Goal: Transaction & Acquisition: Purchase product/service

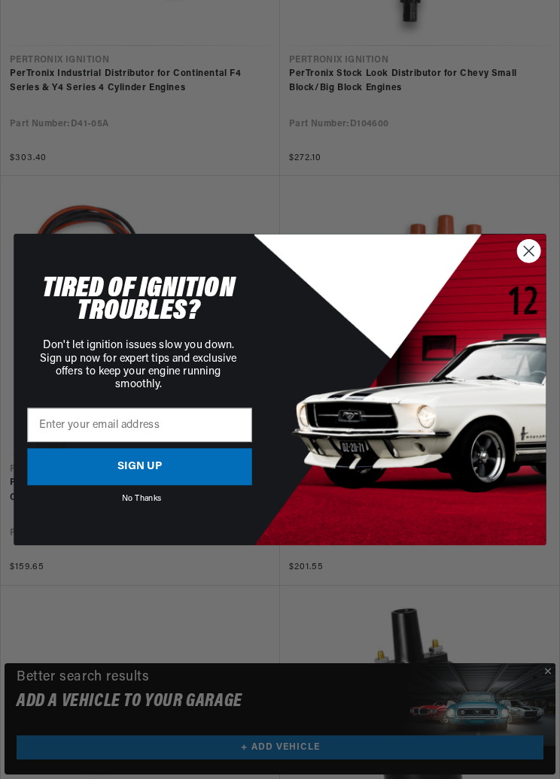
scroll to position [0, 399]
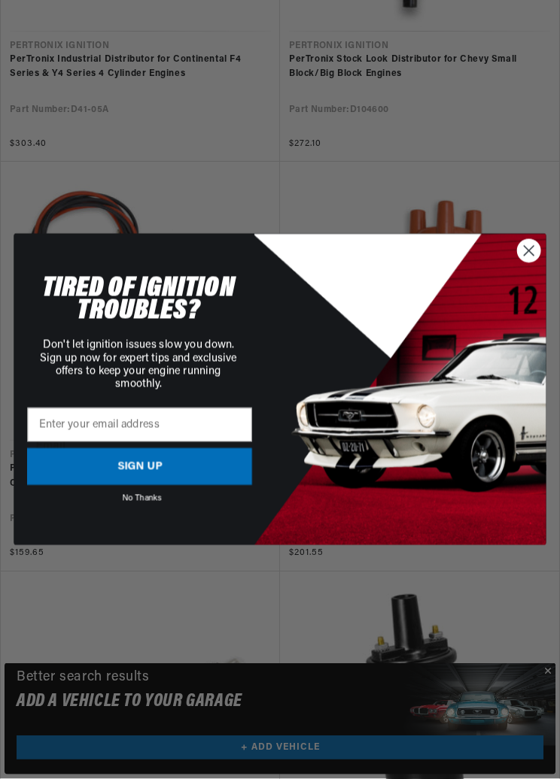
click at [526, 256] on icon "Close dialog" at bounding box center [529, 251] width 10 height 10
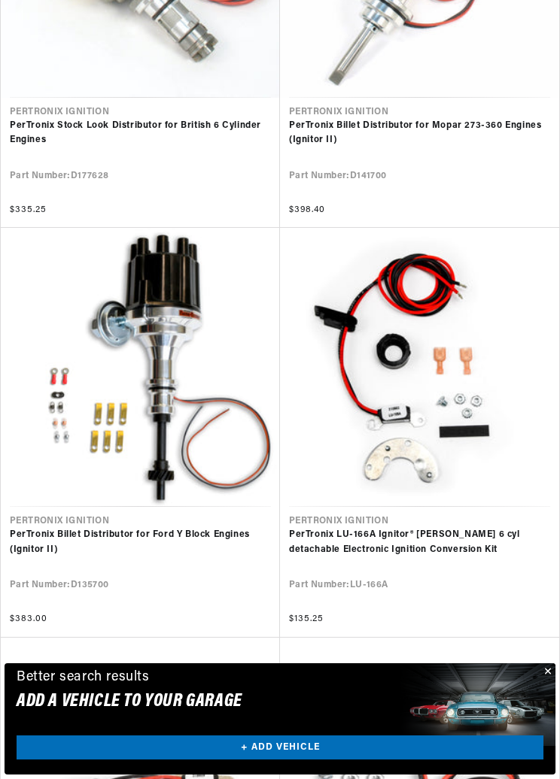
scroll to position [0, 106]
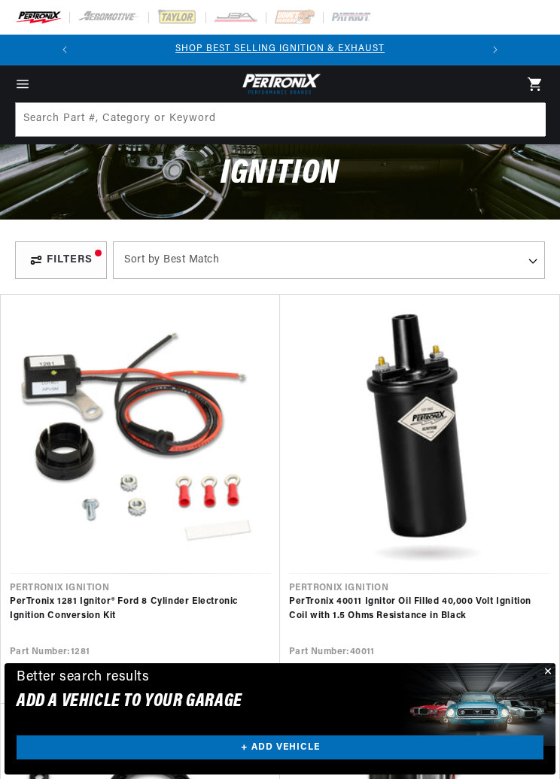
click at [26, 80] on icon "Menu" at bounding box center [22, 80] width 11 height 0
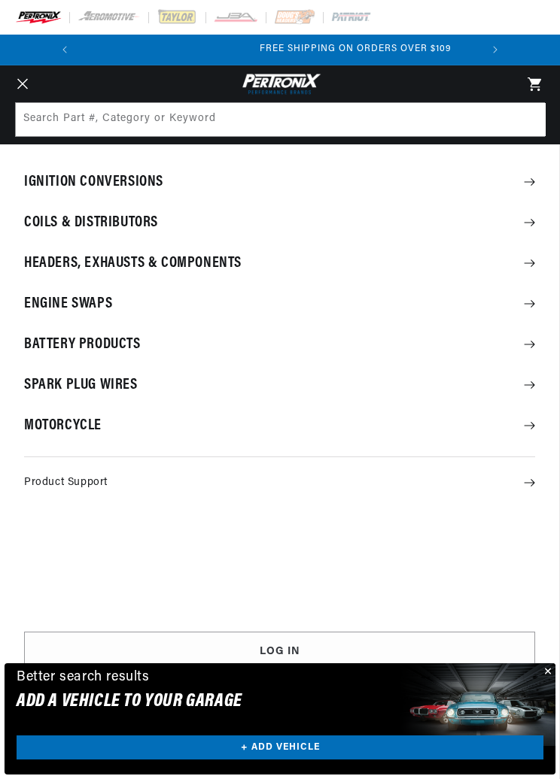
scroll to position [0, 399]
click at [87, 180] on summary "Ignition Conversions" at bounding box center [279, 182] width 559 height 39
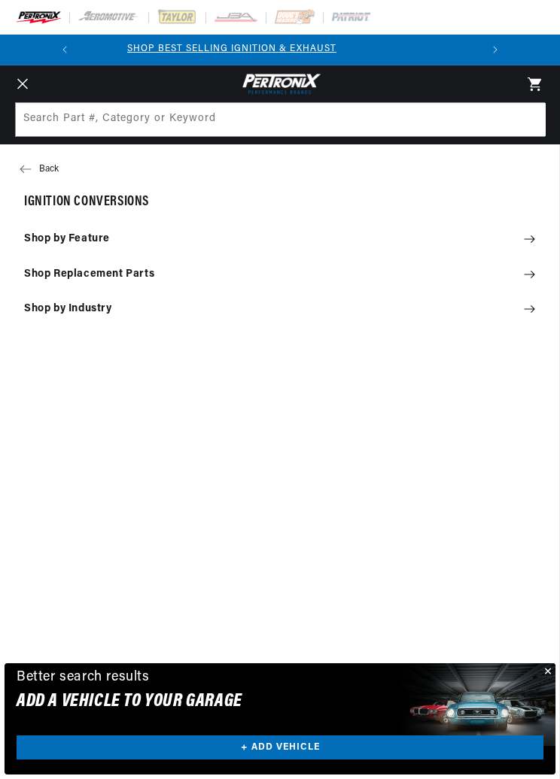
scroll to position [0, 0]
click at [90, 311] on summary "Shop by Industry" at bounding box center [279, 309] width 559 height 33
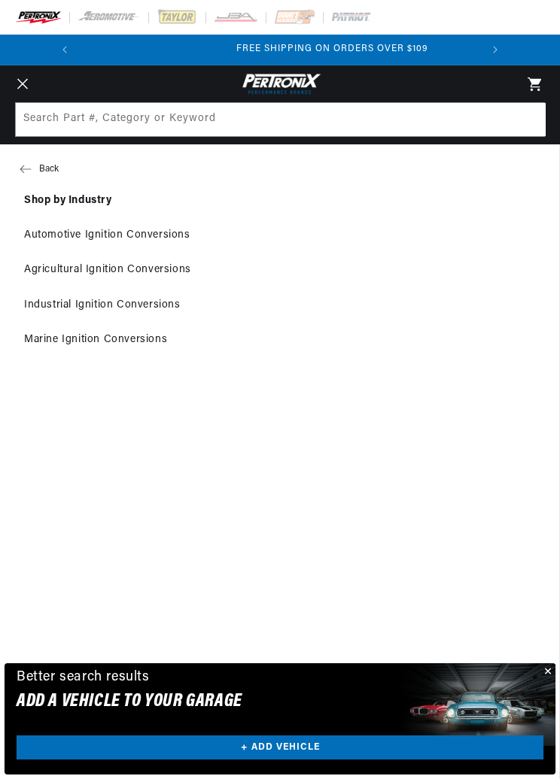
scroll to position [0, 399]
click at [101, 238] on link "Automotive Ignition Conversions" at bounding box center [279, 235] width 559 height 33
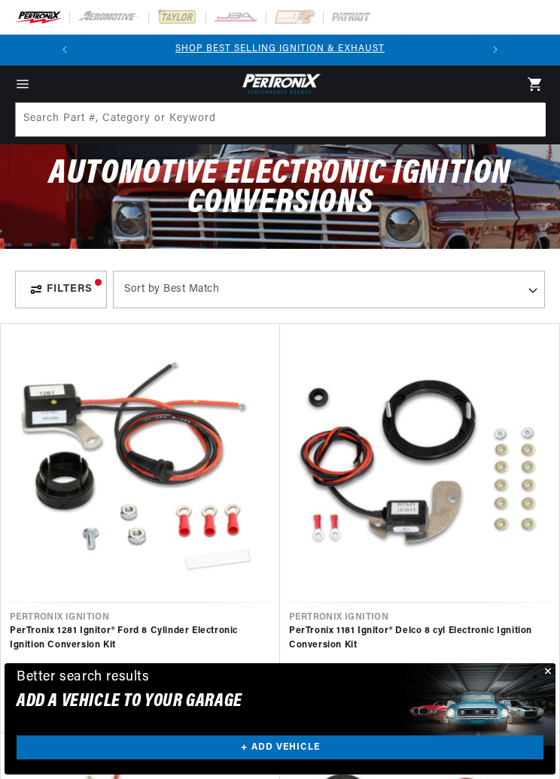
click at [217, 286] on select "Best Match Featured Name, A-Z Name, Z-A Price, Low to High Price, High to Low" at bounding box center [329, 290] width 432 height 38
click at [68, 285] on div "Filters" at bounding box center [61, 290] width 92 height 38
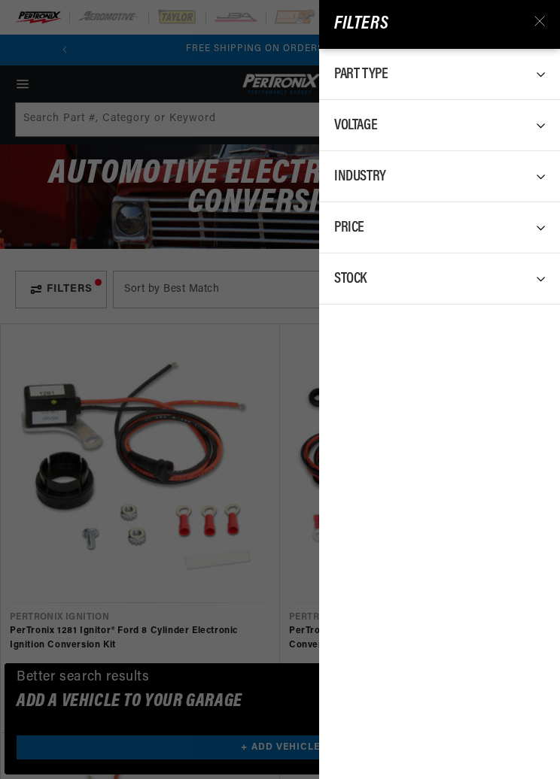
click at [69, 351] on div "Filters Part Type 0 selected Reset Ignition Conversion Kit 590 Ignition Control…" at bounding box center [280, 389] width 560 height 779
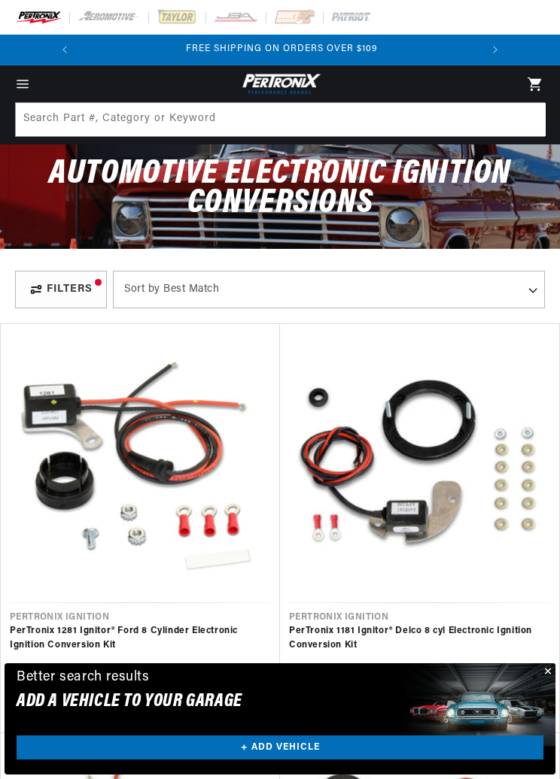
click at [30, 81] on icon "Menu" at bounding box center [22, 84] width 15 height 15
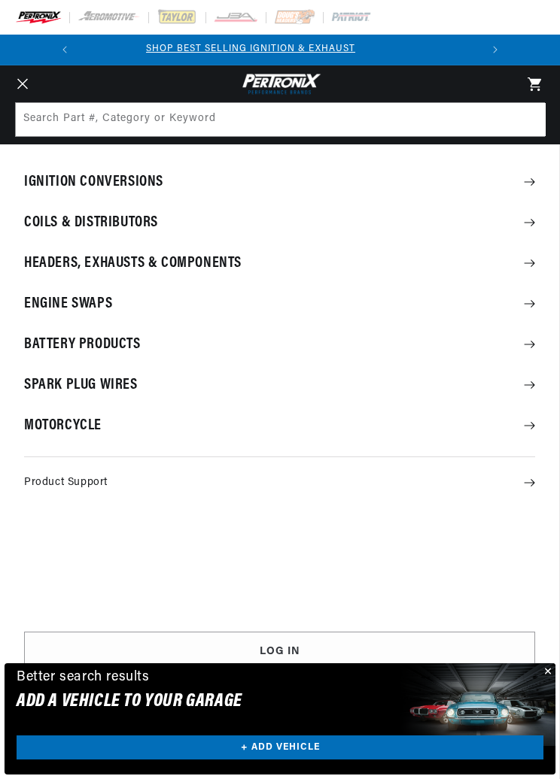
scroll to position [0, 0]
click at [552, 672] on button "Close" at bounding box center [546, 673] width 18 height 18
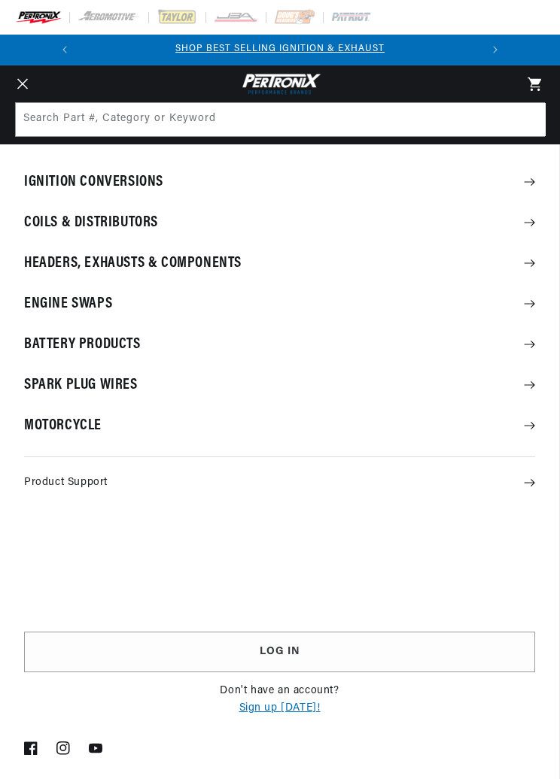
click at [58, 182] on summary "Ignition Conversions" at bounding box center [279, 182] width 559 height 39
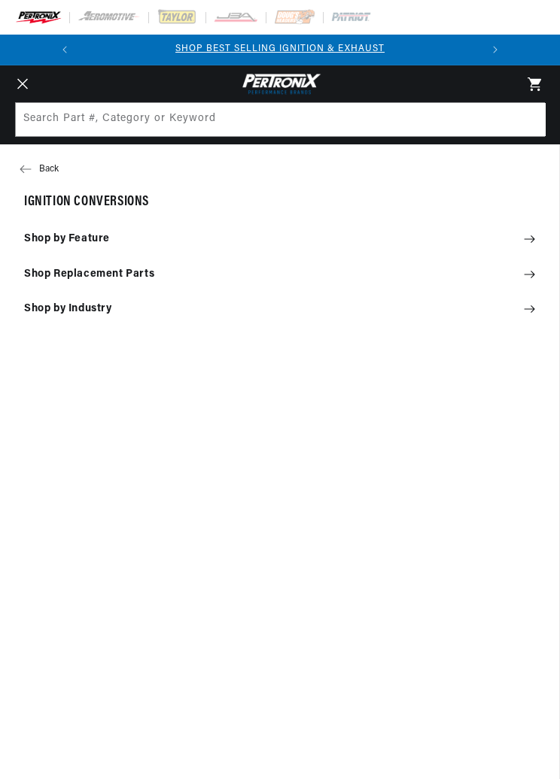
click at [48, 238] on summary "Shop by Feature" at bounding box center [279, 239] width 559 height 33
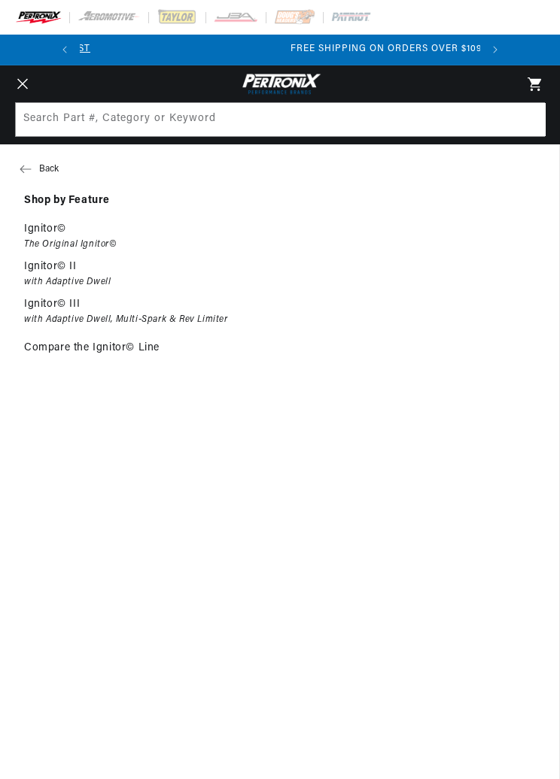
scroll to position [0, 399]
click at [53, 265] on p "Ignitor© II" at bounding box center [50, 267] width 53 height 14
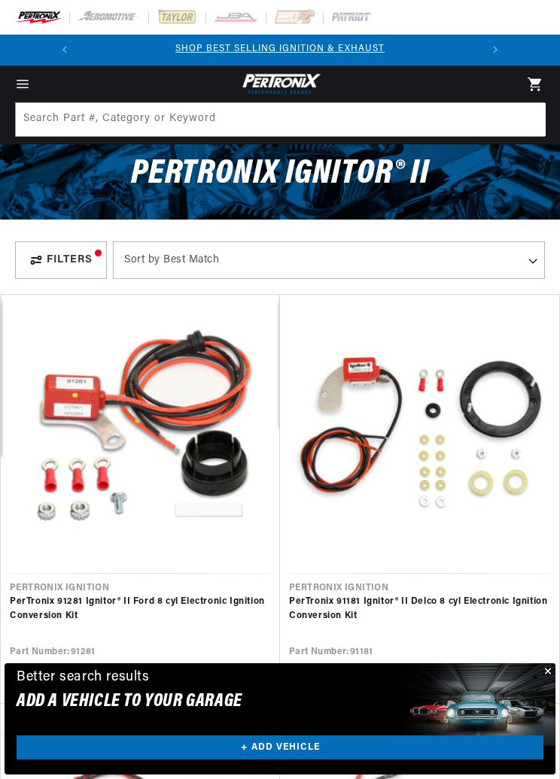
click at [26, 81] on icon "Menu" at bounding box center [22, 84] width 15 height 15
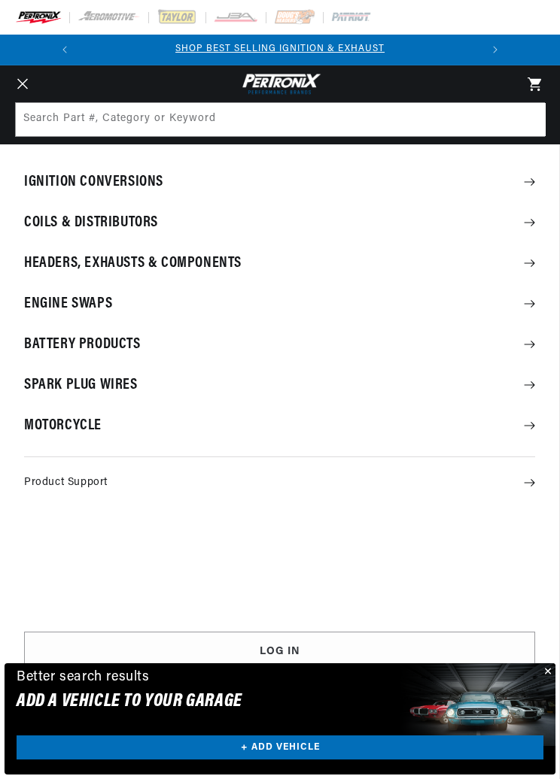
click at [56, 181] on summary "Ignition Conversions" at bounding box center [279, 182] width 559 height 39
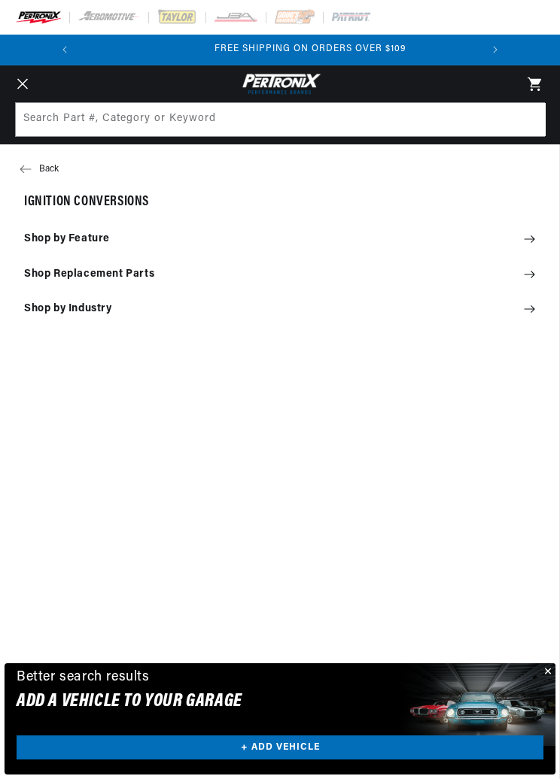
scroll to position [0, 399]
click at [46, 236] on summary "Shop by Feature" at bounding box center [279, 239] width 559 height 33
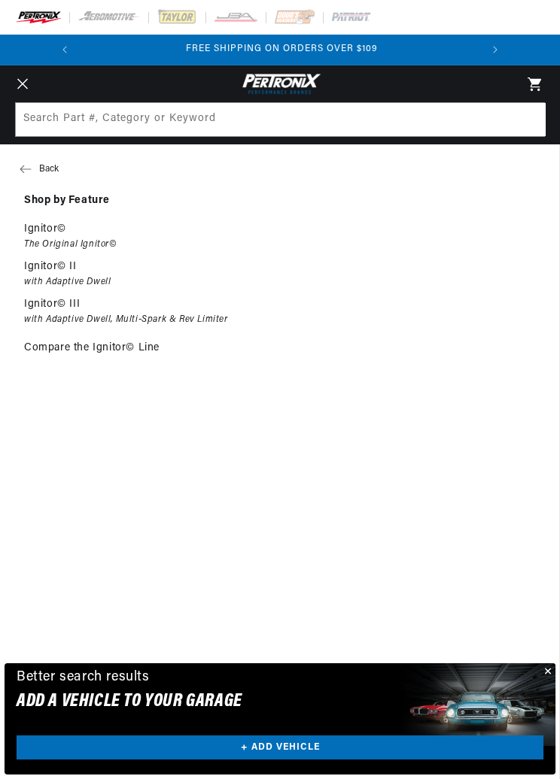
click at [41, 233] on p "Ignitor©" at bounding box center [45, 230] width 42 height 14
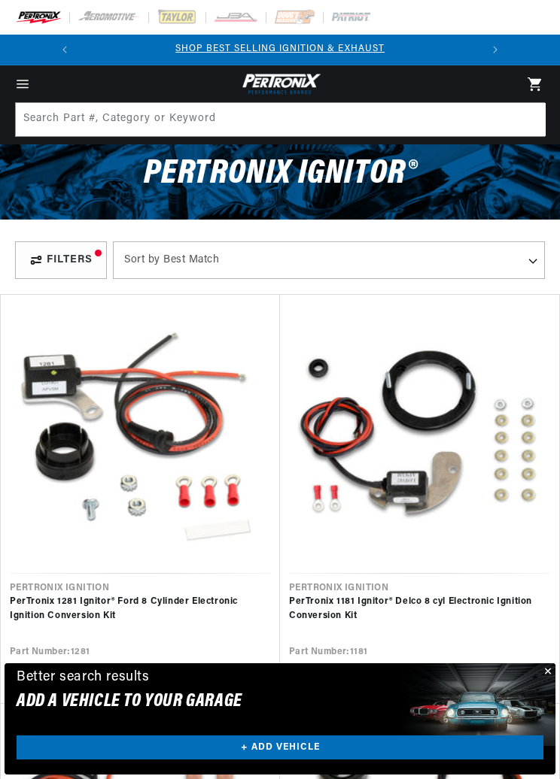
click at [27, 79] on icon "Menu" at bounding box center [22, 84] width 15 height 15
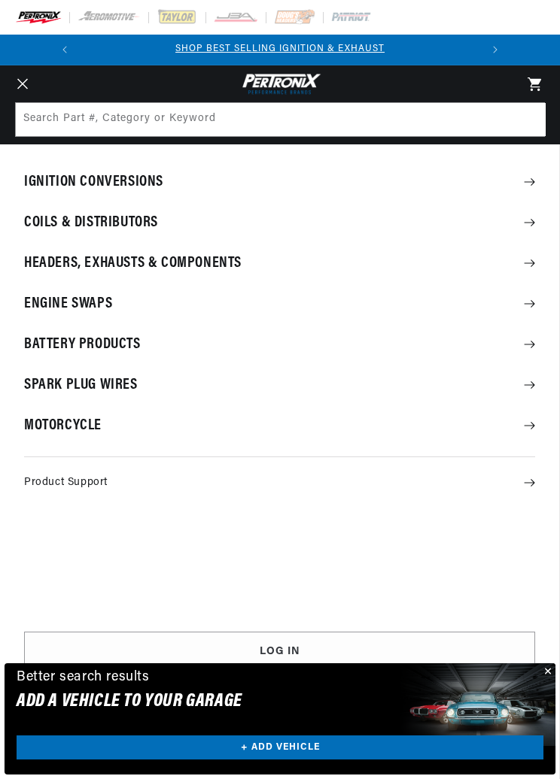
click at [48, 178] on summary "Ignition Conversions" at bounding box center [279, 182] width 559 height 39
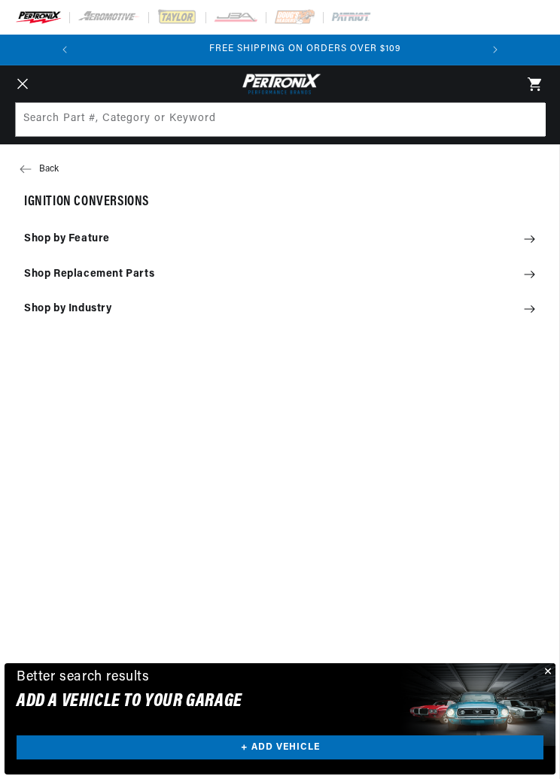
scroll to position [0, 399]
click at [59, 275] on summary "Shop Replacement Parts" at bounding box center [279, 274] width 559 height 33
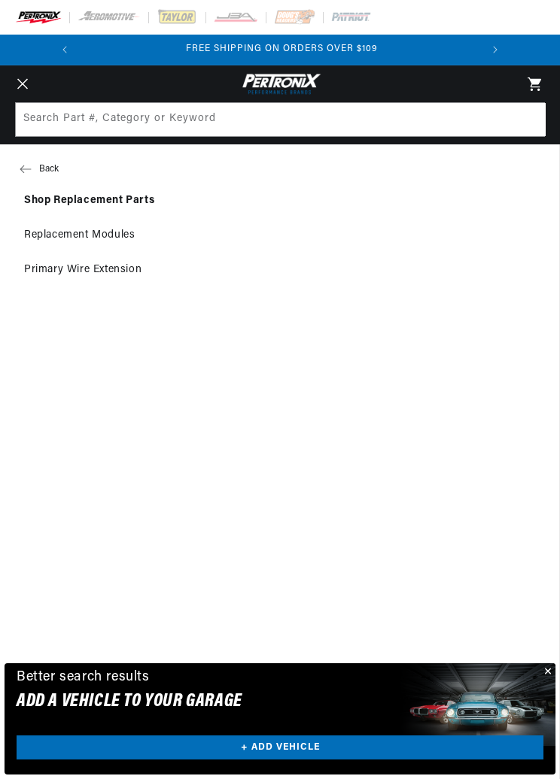
click at [34, 159] on button "Back" at bounding box center [279, 169] width 559 height 30
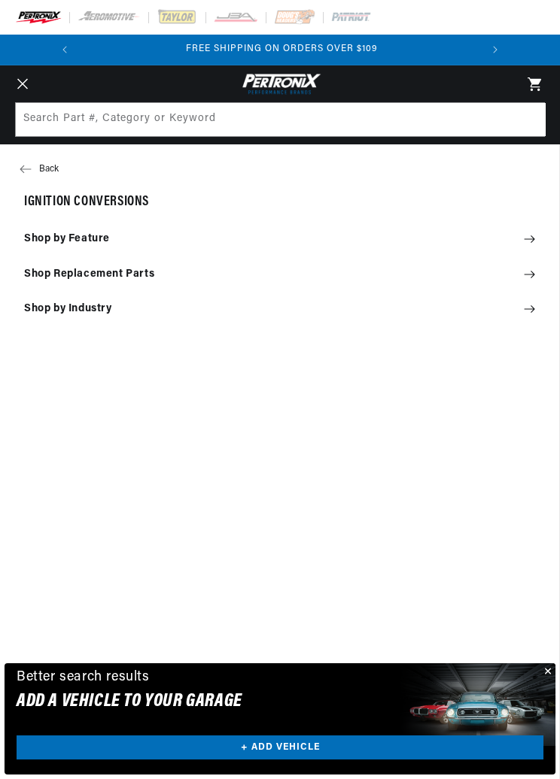
click at [36, 163] on button "Back" at bounding box center [279, 169] width 559 height 30
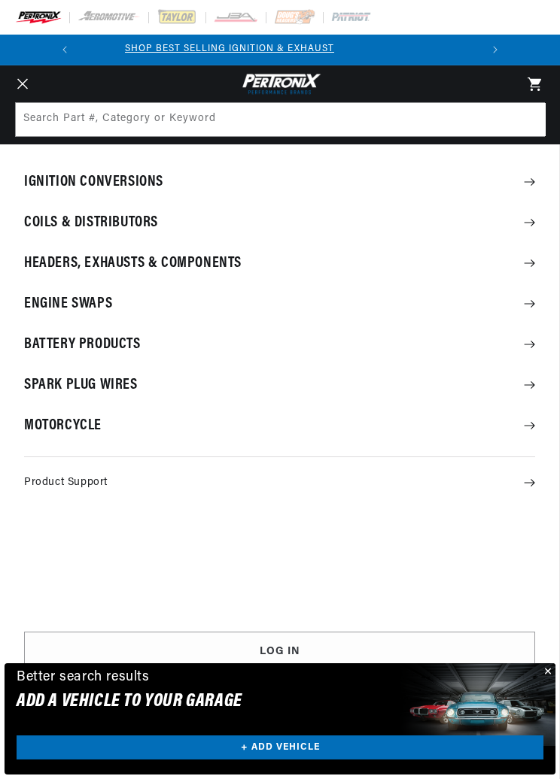
scroll to position [0, 0]
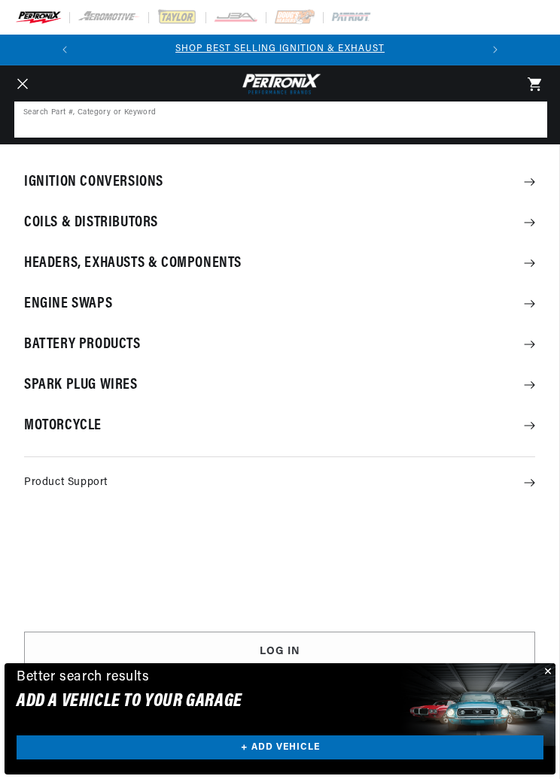
click at [113, 116] on input at bounding box center [281, 119] width 530 height 33
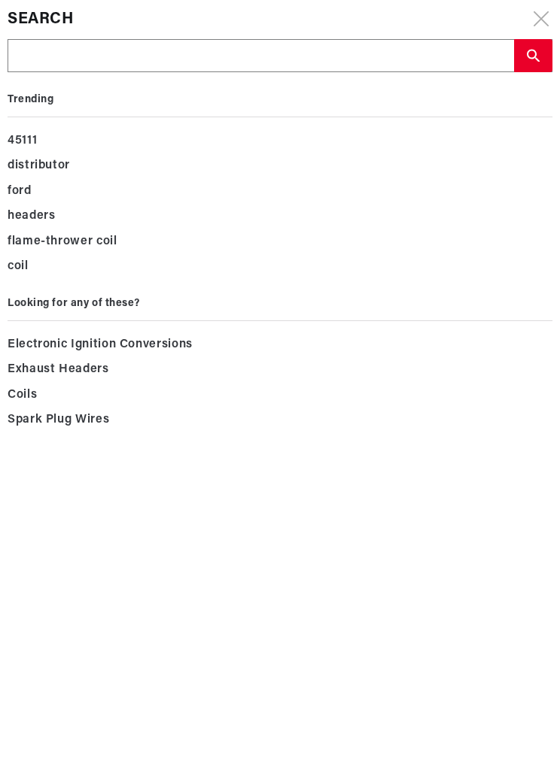
scroll to position [0, 399]
type input "C"
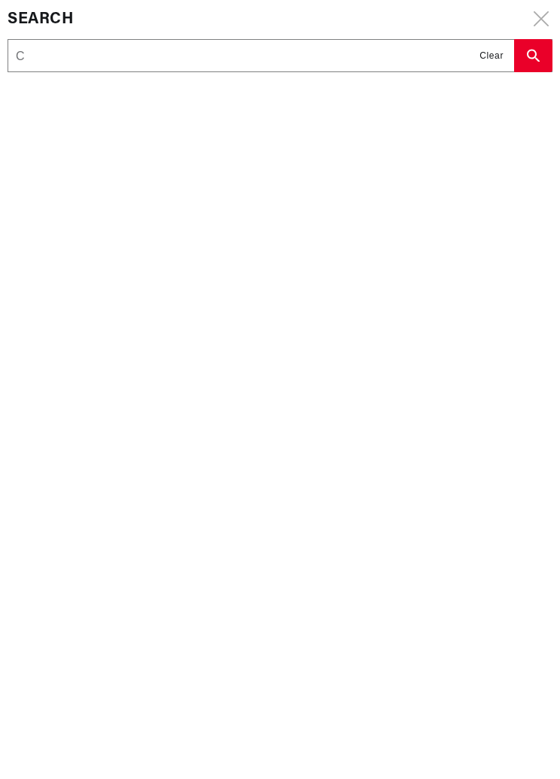
type input "Ch"
type input "Chr"
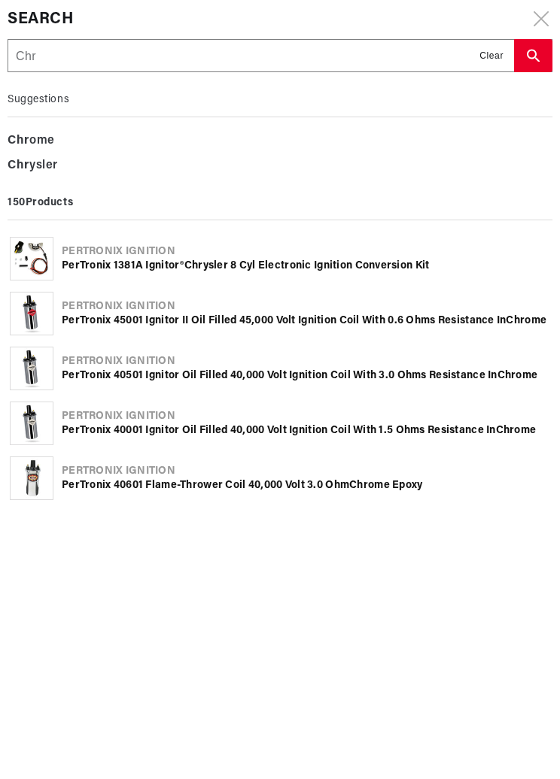
type input "Chry"
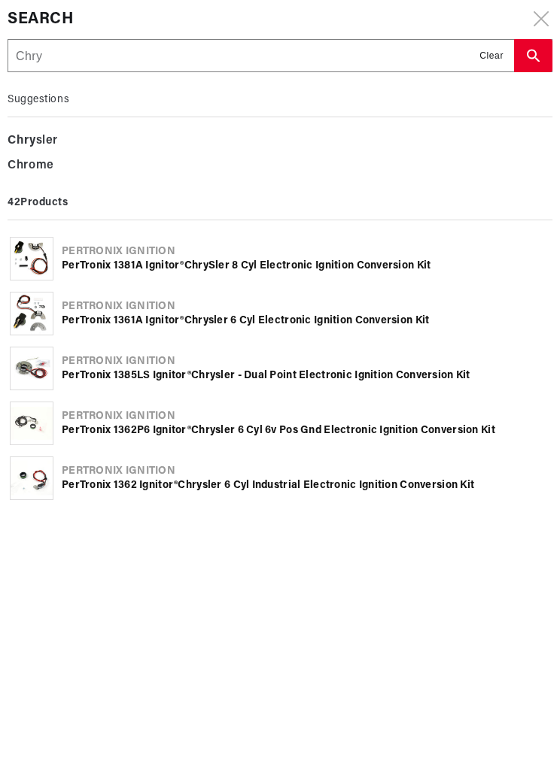
type input "Chrys"
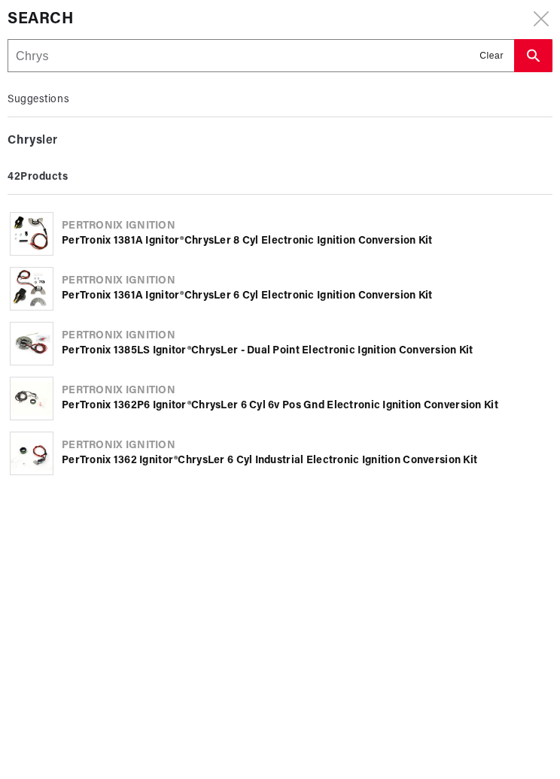
type input "Chrysl"
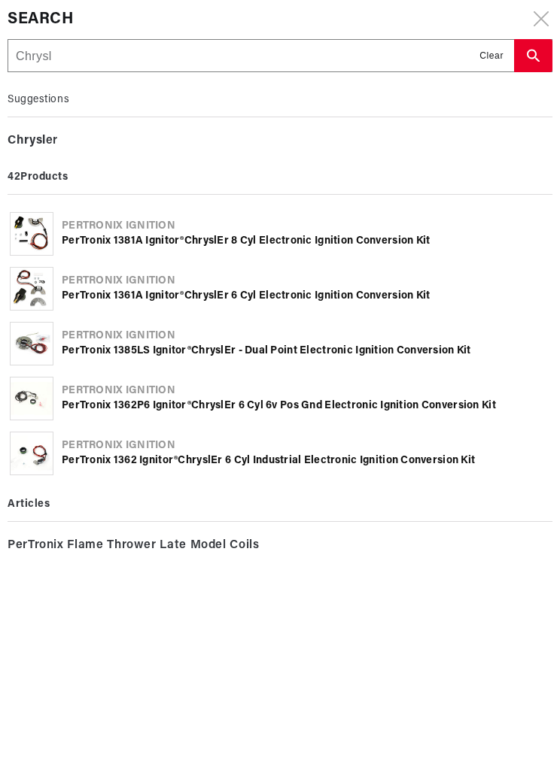
type input "Chrysle"
type input "Chrysler"
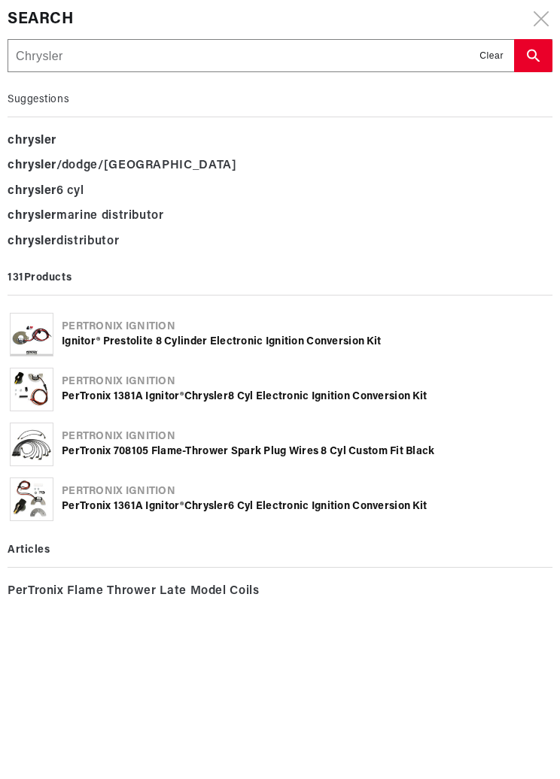
scroll to position [0, 0]
type input "Chrysler"
type input "Chrysler 8"
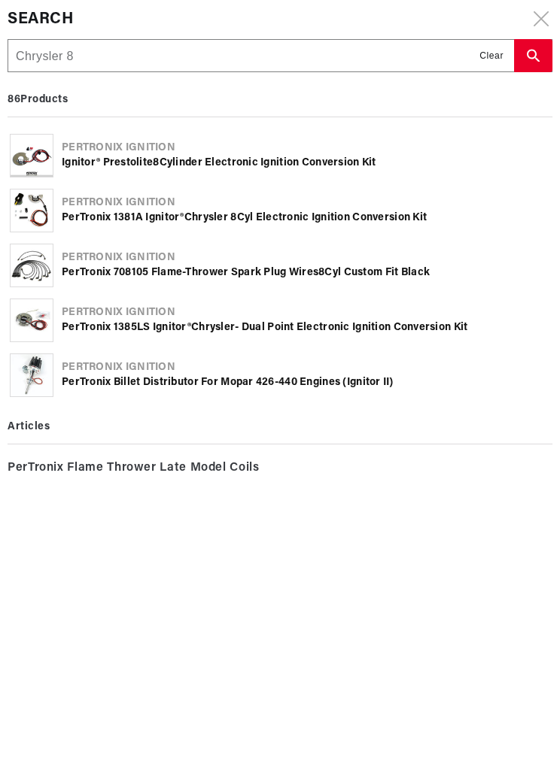
type input "Chrysler 8"
type input "Chrysler 8 c"
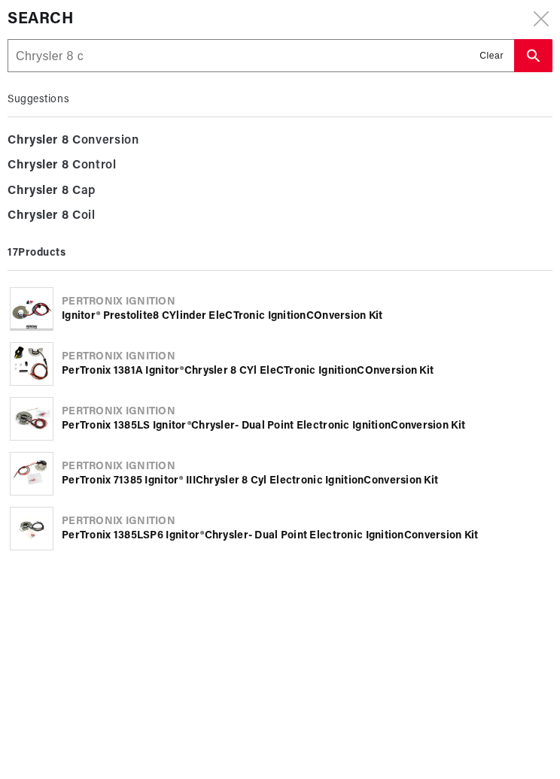
type input "Chrysler 8 cy"
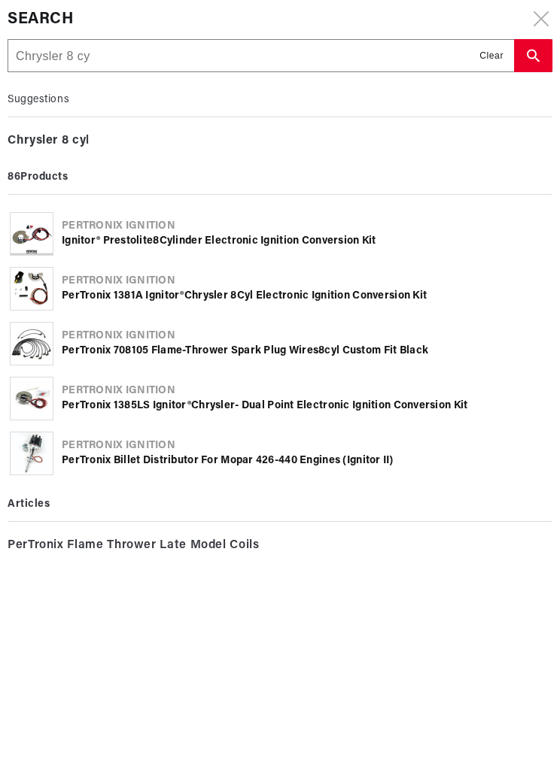
type input "Chrysler 8 cyl"
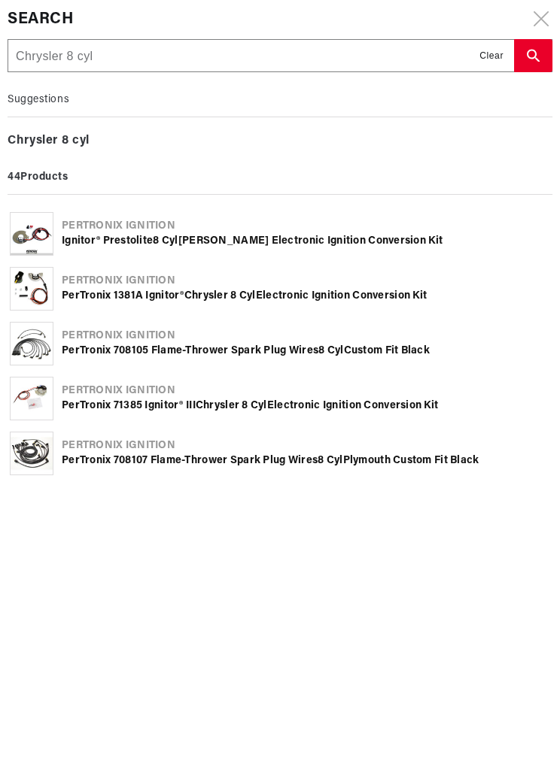
type input "Chrysler 8 cyli"
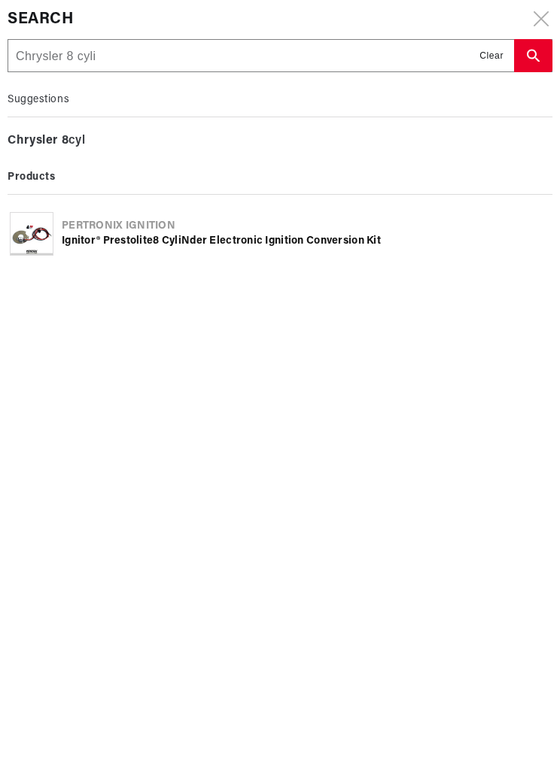
type input "Chrysler 8 cylin"
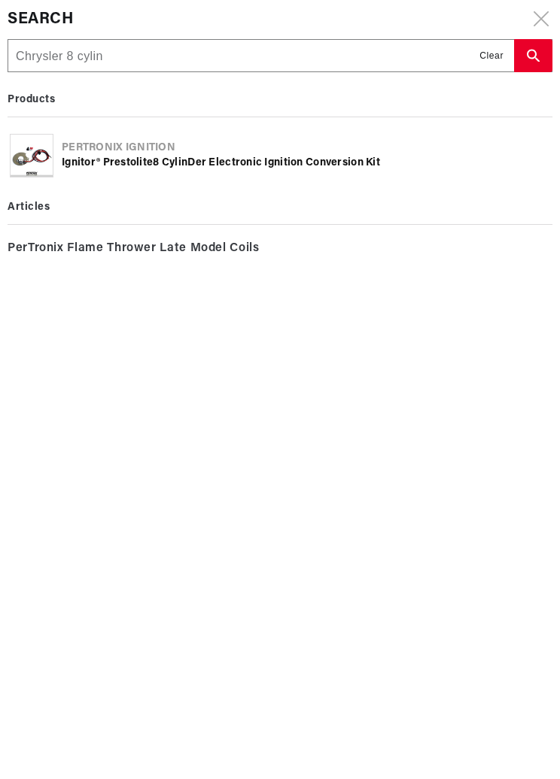
type input "Chrysler 8 cylind"
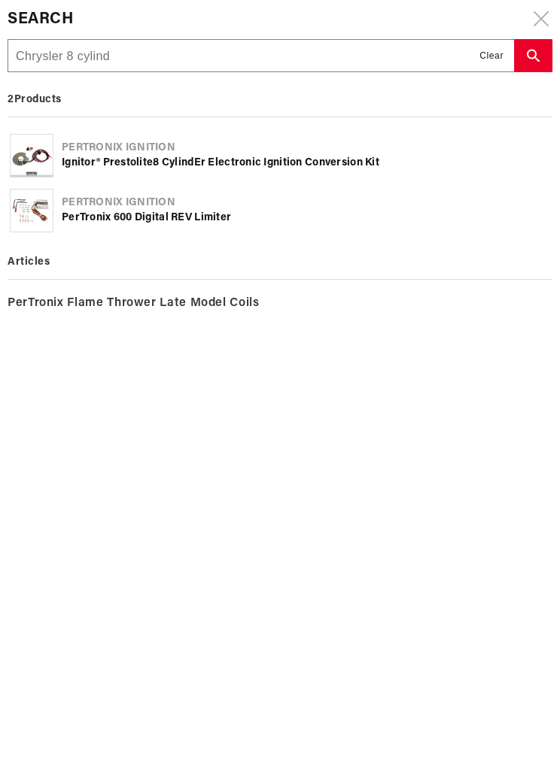
type input "Chrysler 8 cylinde"
type input "Chrysler 8 cylinder"
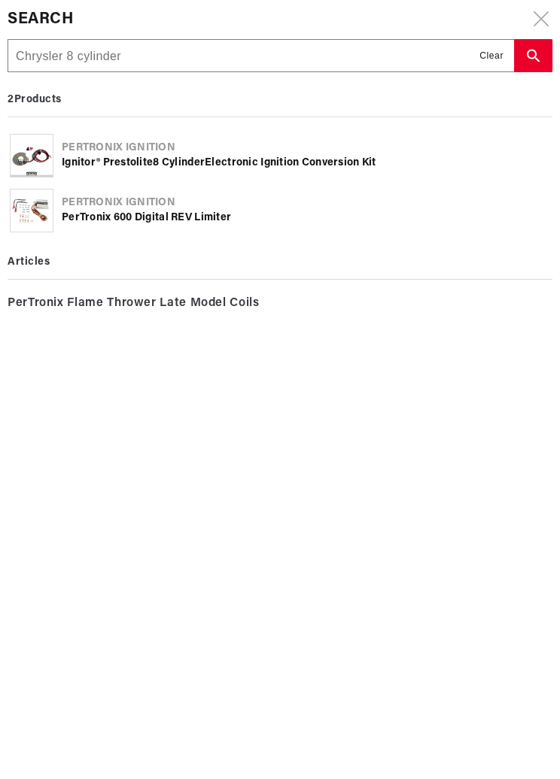
type input "Chrysler 8 cylinder"
type input "Chrysler 8 cylinder c"
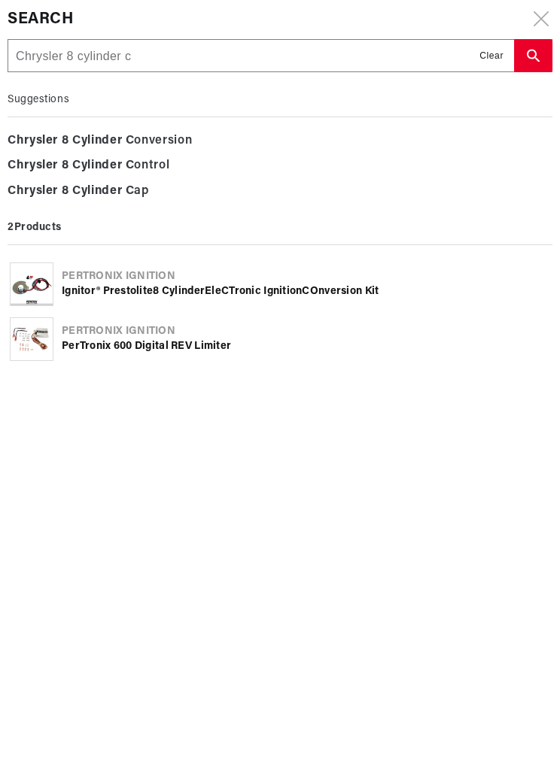
type input "Chrysler 8 cylinder co"
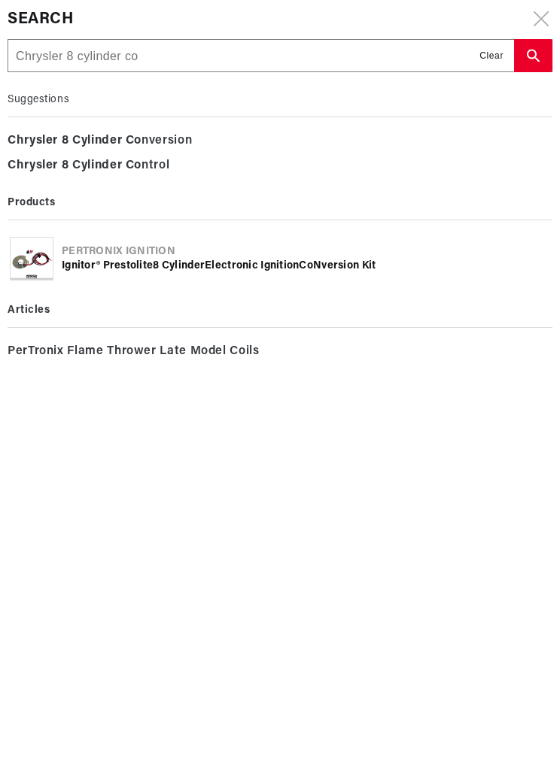
type input "Chrysler 8 cylinder con"
type input "Chrysler 8 cylinder conv"
type input "Chrysler 8 cylinder conve"
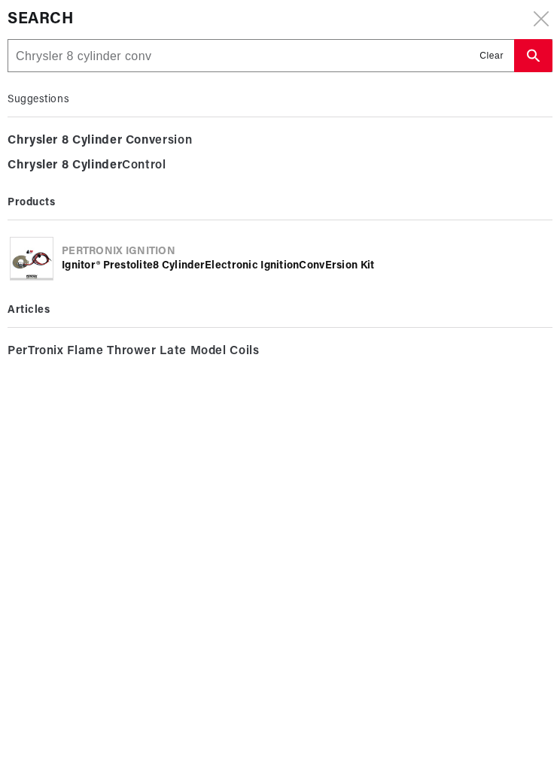
type input "Chrysler 8 cylinder conve"
type input "Chrysler 8 cylinder conver"
type input "Chrysler 8 cylinder convers"
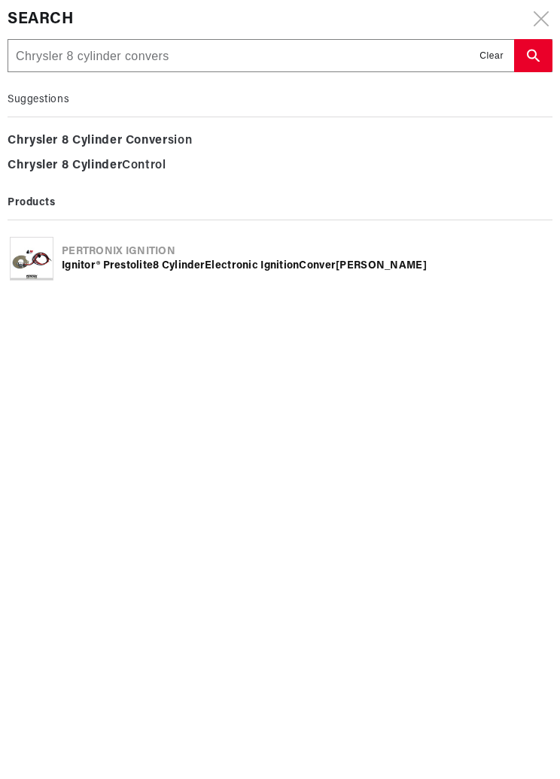
type input "Chrysler 8 cylinder convers"
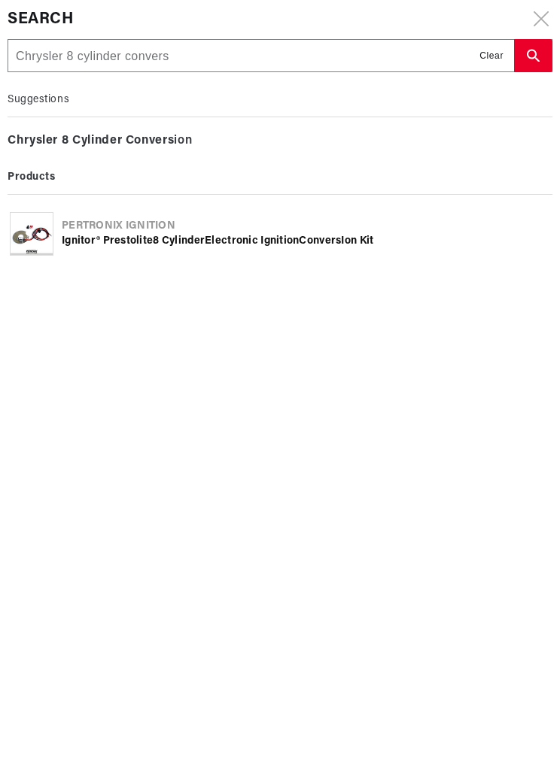
type input "Chrysler 8 cylinder conversi"
type input "Chrysler 8 cylinder conversio"
type input "Chrysler 8 cylinder conversion"
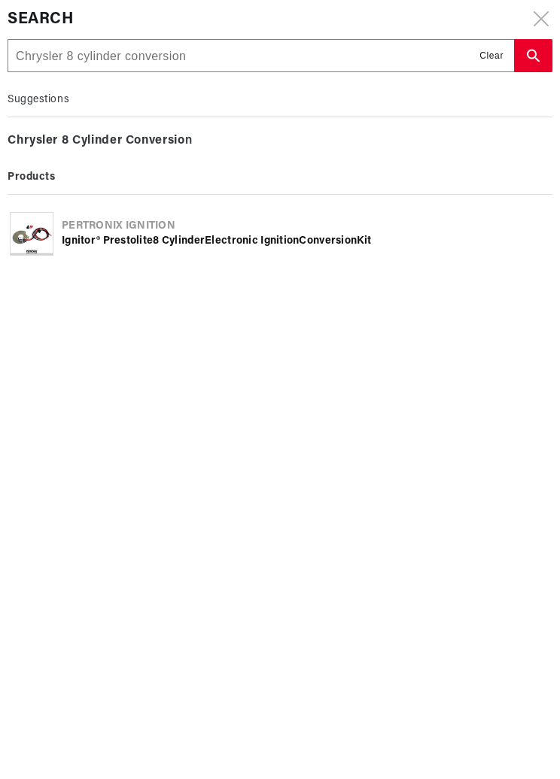
type input "Chrysler 8 cylinder conversion"
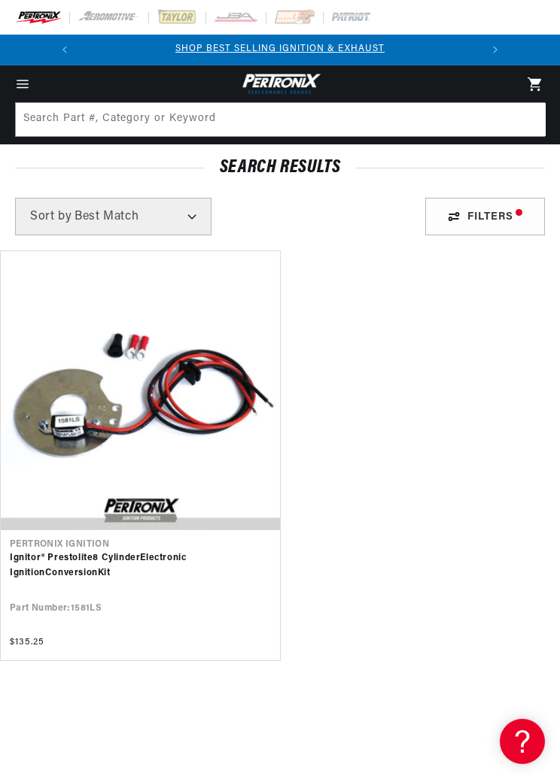
click at [81, 551] on link "Ignitor® Prestolite 8 Cylinder Electronic Ignition Conversion Kit" at bounding box center [140, 565] width 261 height 29
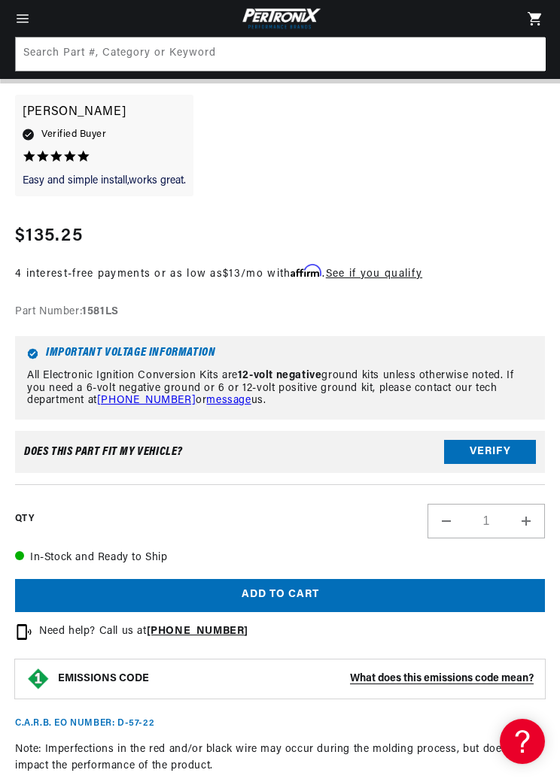
click at [471, 445] on button "Verify" at bounding box center [490, 452] width 92 height 24
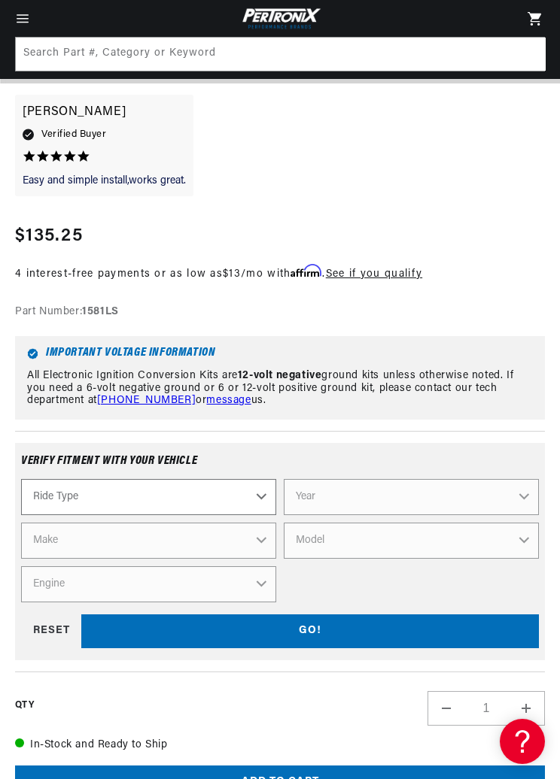
click at [260, 494] on select "Ride Type Automotive Agricultural Industrial Marine Motorcycle" at bounding box center [148, 497] width 255 height 36
select select "Automotive"
click at [523, 488] on select "Year [DATE] 2023 2022 2021 2020 2019 2018 2017 2016 2015 2014 2013 2012 2011 20…" at bounding box center [411, 497] width 255 height 36
select select "1969"
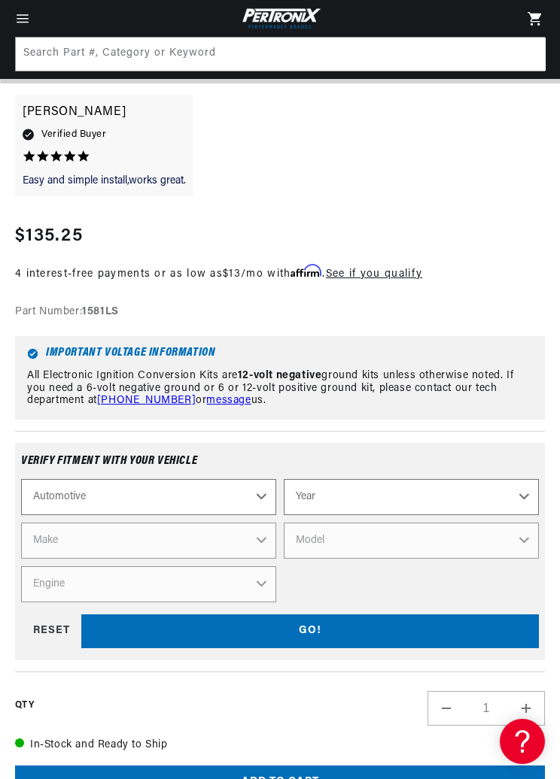
select select "1969"
click at [260, 535] on select "Make Alfa Romeo American Motors Aston [PERSON_NAME][GEOGRAPHIC_DATA] [PERSON_NA…" at bounding box center [148, 541] width 255 height 36
select select "Dodge"
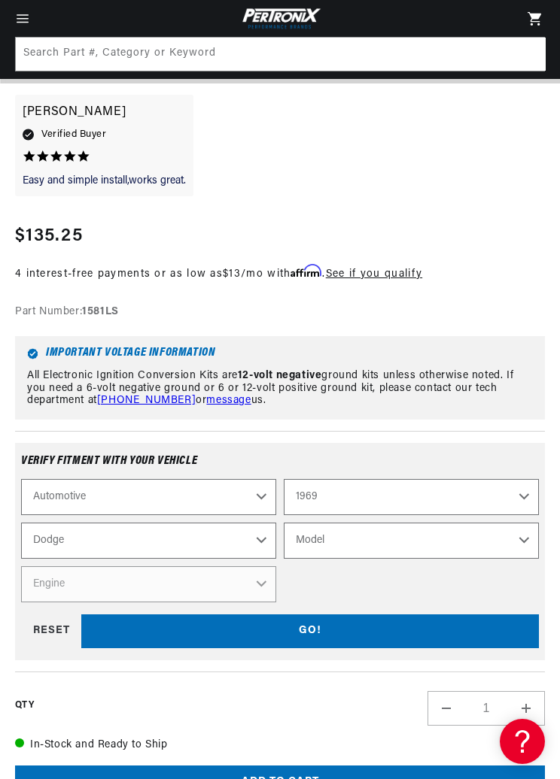
click at [518, 536] on select "Model A100 Truck A108 Van Charger Coronet D100 Pickup D200 Pickup D300 Pickup D…" at bounding box center [411, 541] width 255 height 36
select select "W100-Pickup"
click at [524, 539] on select "A100 Truck A108 Van Charger Coronet D100 Pickup D200 Pickup D300 Pickup Dart [G…" at bounding box center [411, 541] width 255 height 36
select select "Charger"
click at [263, 579] on select "Engine 5.9L 6.6L 225cid / 3.7L 318cid / 5.2L 340cid / 5.6L 383cid / 6.3L 426cid…" at bounding box center [148, 585] width 255 height 36
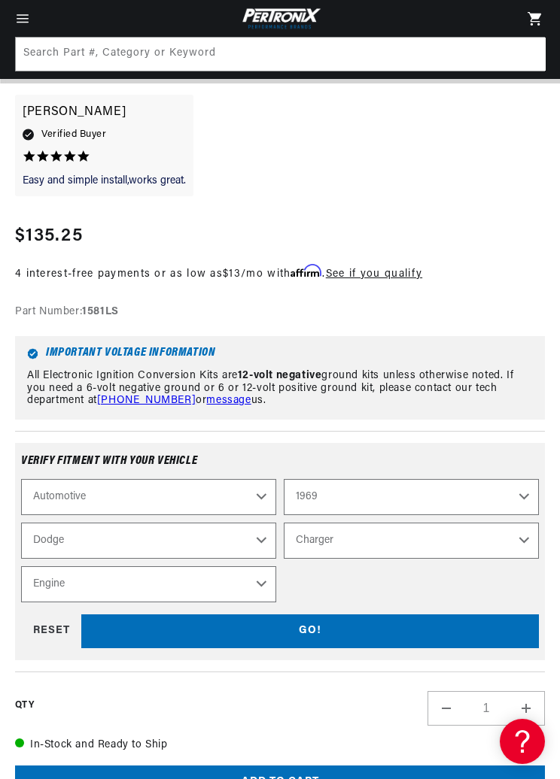
select select "318cid-5.2L"
select select "Engine"
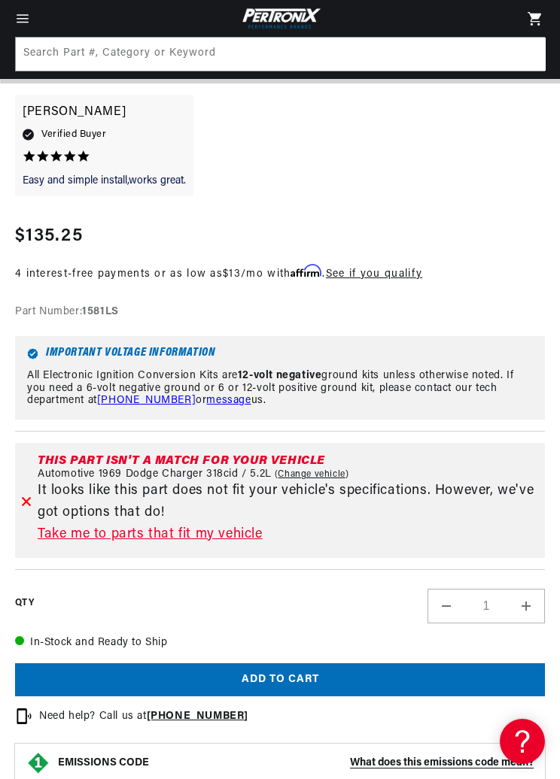
click at [208, 527] on link "Take me to parts that fit my vehicle" at bounding box center [288, 535] width 501 height 22
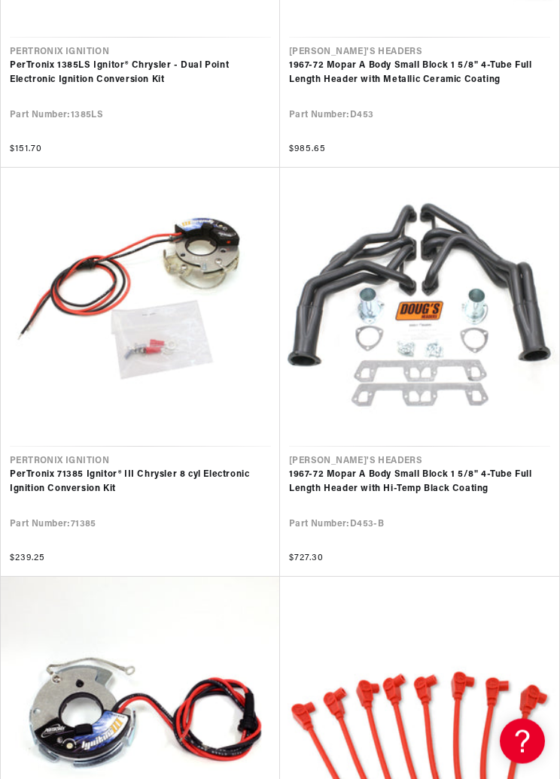
scroll to position [0, 399]
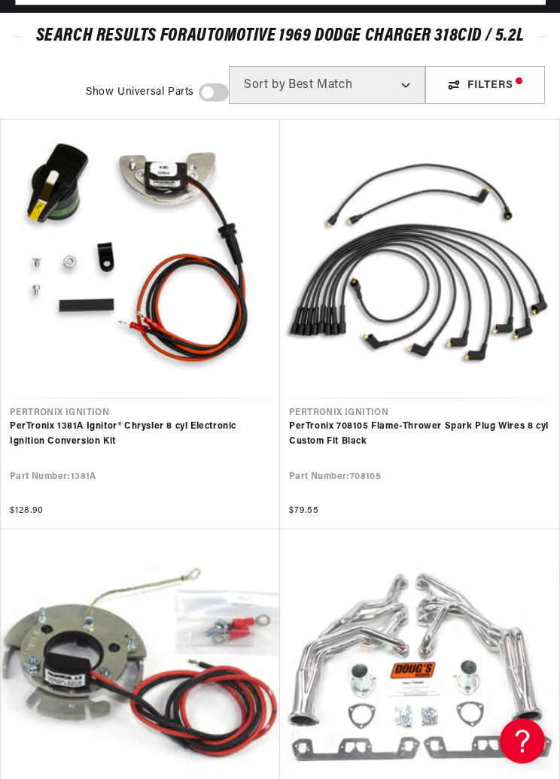
scroll to position [0, 399]
click at [149, 421] on link "PerTronix 1381A Ignitor® Chrysler 8 cyl Electronic Ignition Conversion Kit" at bounding box center [140, 435] width 261 height 29
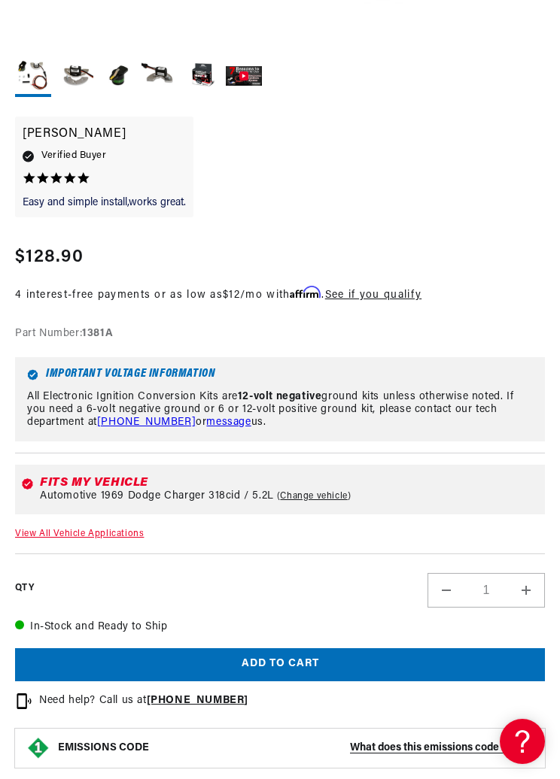
click at [97, 530] on link "View All Vehicle Applications" at bounding box center [79, 534] width 129 height 9
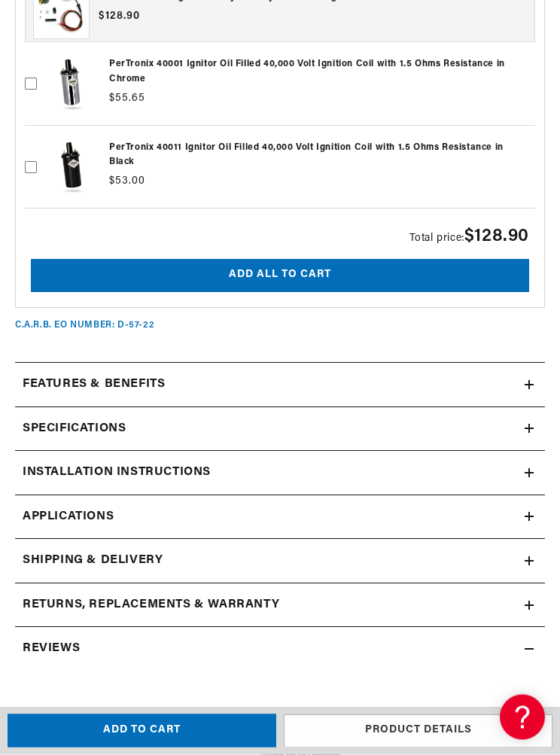
click at [81, 381] on h2 "Features & Benefits" at bounding box center [94, 385] width 142 height 20
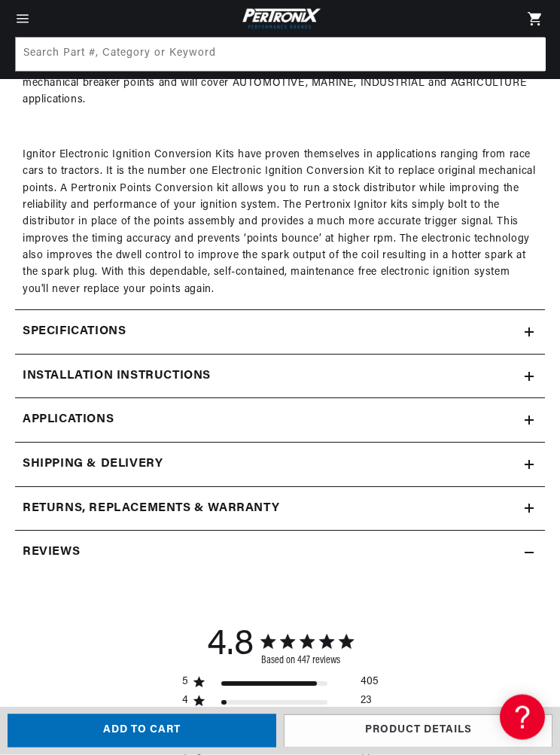
scroll to position [2215, 0]
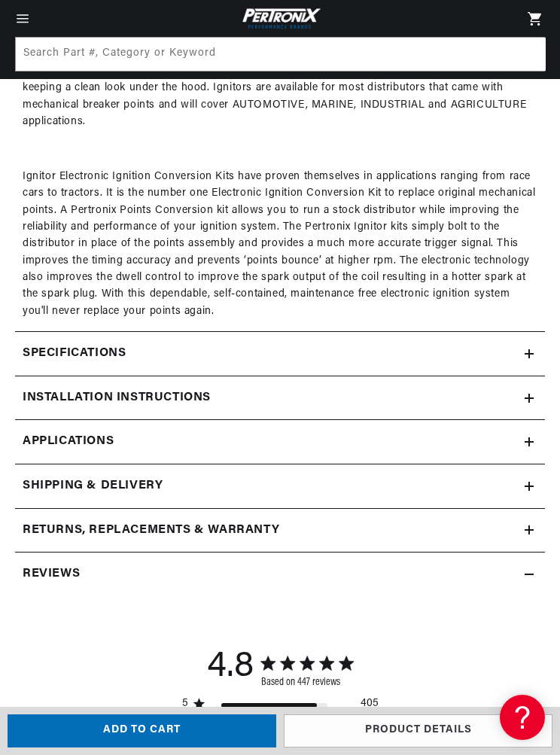
click at [109, 388] on h2 "Installation instructions" at bounding box center [117, 398] width 188 height 20
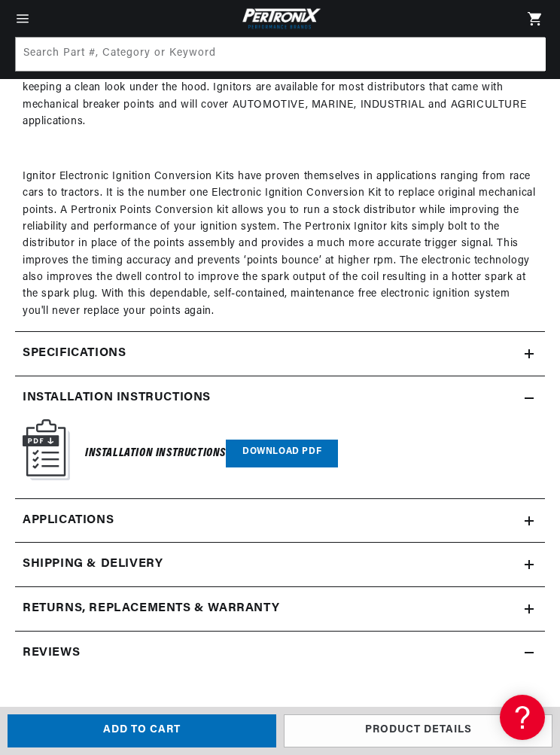
scroll to position [0, 399]
click at [55, 344] on h2 "Specifications" at bounding box center [74, 354] width 103 height 20
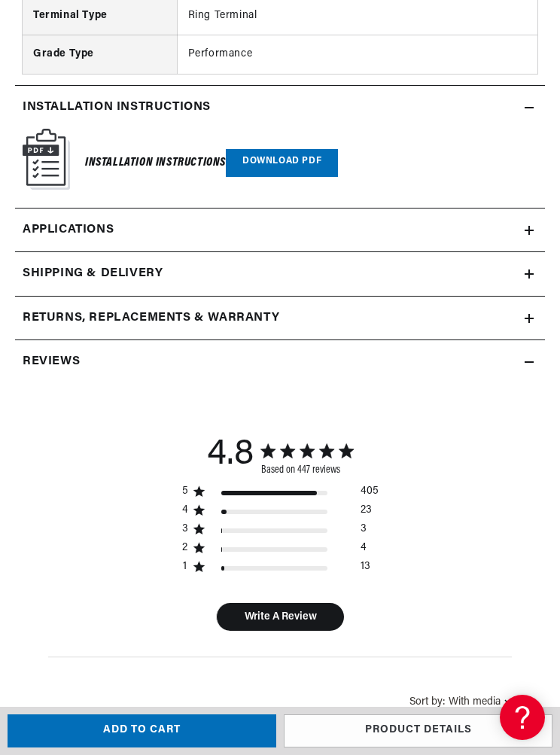
scroll to position [3109, 0]
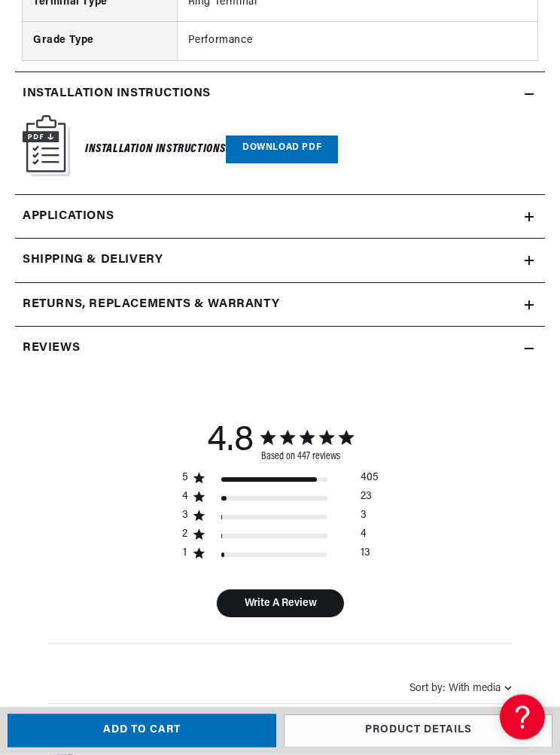
click at [59, 123] on img at bounding box center [46, 146] width 47 height 61
click at [282, 136] on link "Download PDF" at bounding box center [282, 150] width 112 height 28
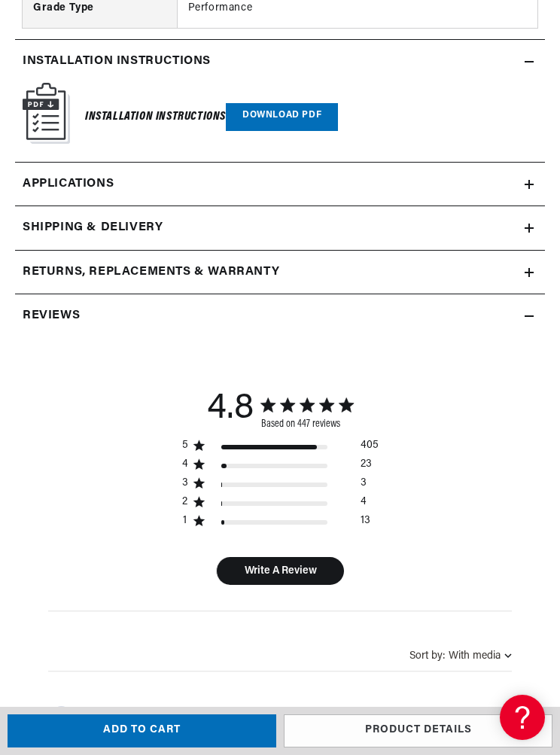
click at [45, 306] on h2 "Reviews" at bounding box center [51, 316] width 57 height 20
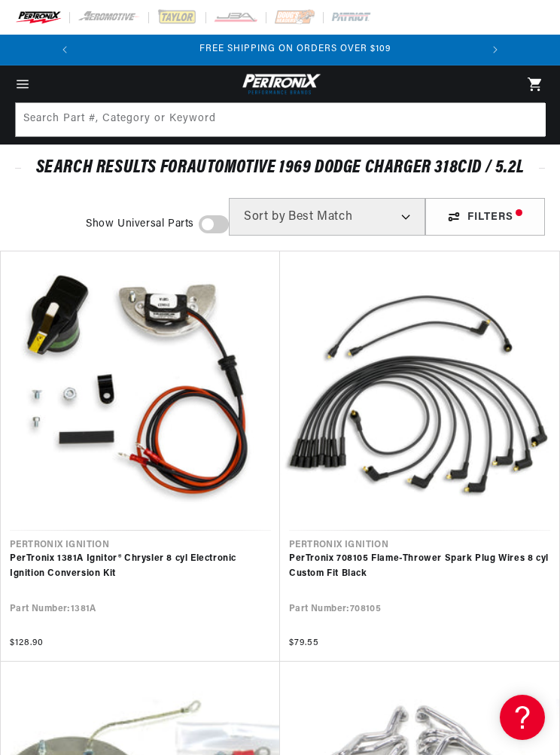
scroll to position [0, 399]
